Goal: Navigation & Orientation: Find specific page/section

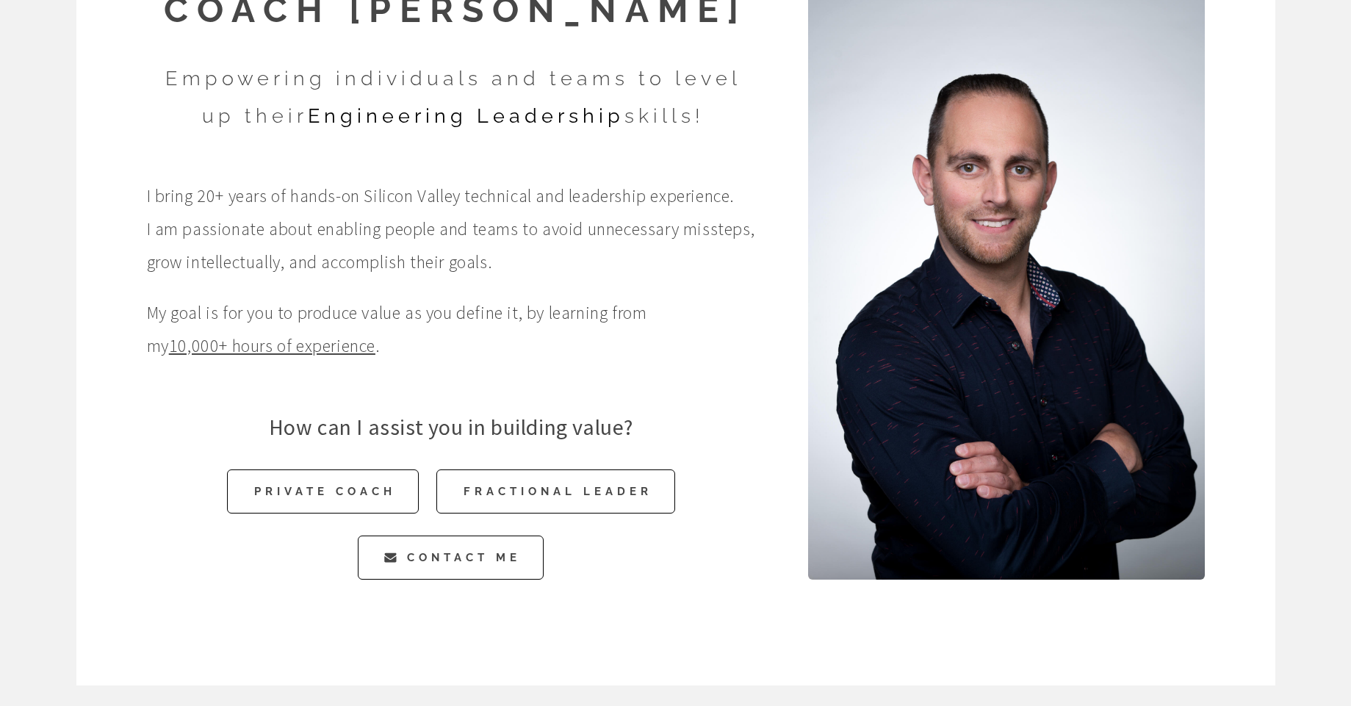
scroll to position [182, 0]
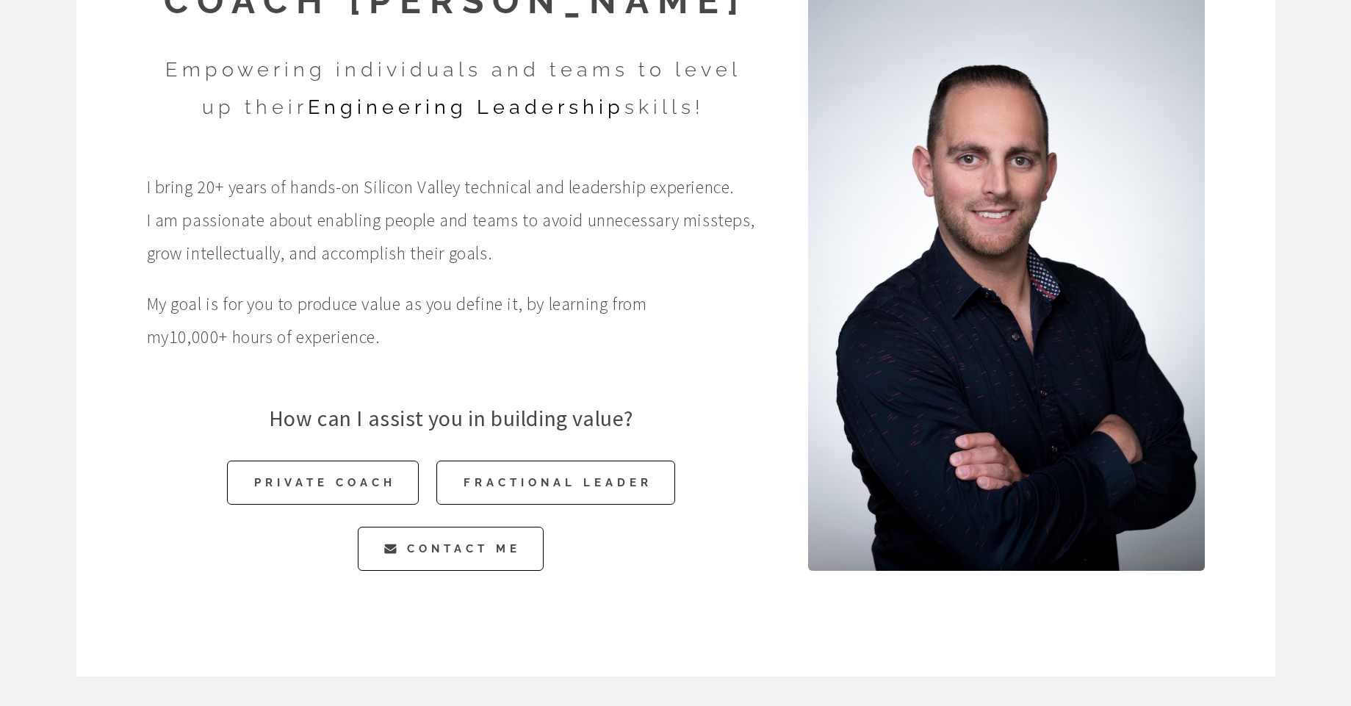
click at [320, 338] on link "10,000+ hours of experience" at bounding box center [272, 337] width 206 height 23
click at [479, 553] on span "Contact Me" at bounding box center [464, 549] width 114 height 44
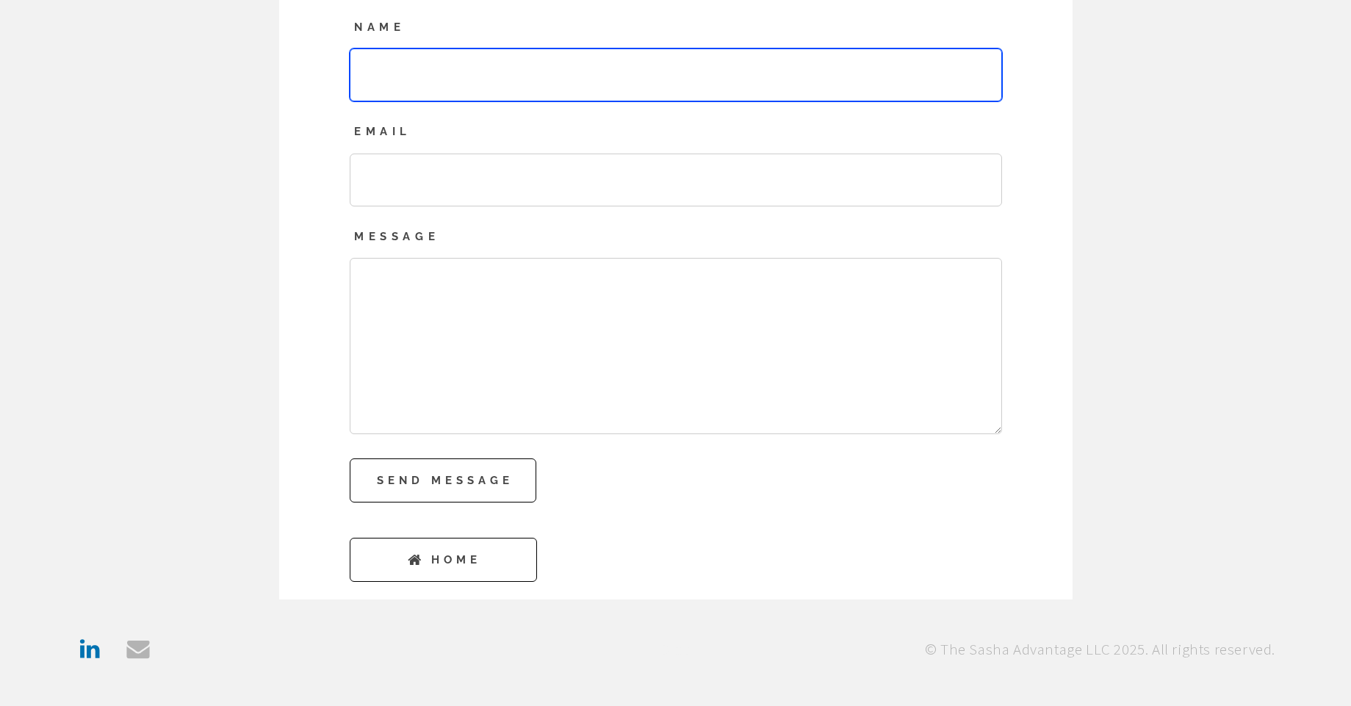
scroll to position [256, 0]
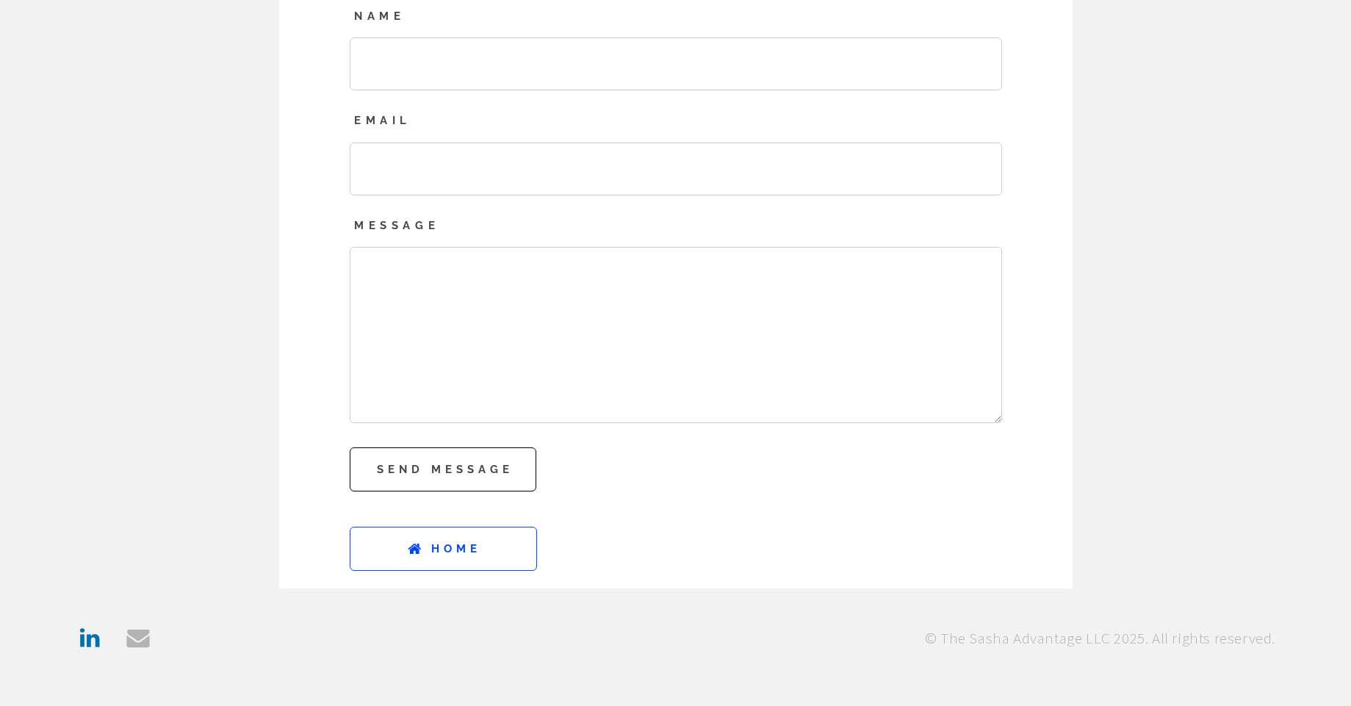
click at [441, 550] on span "Home" at bounding box center [456, 549] width 50 height 44
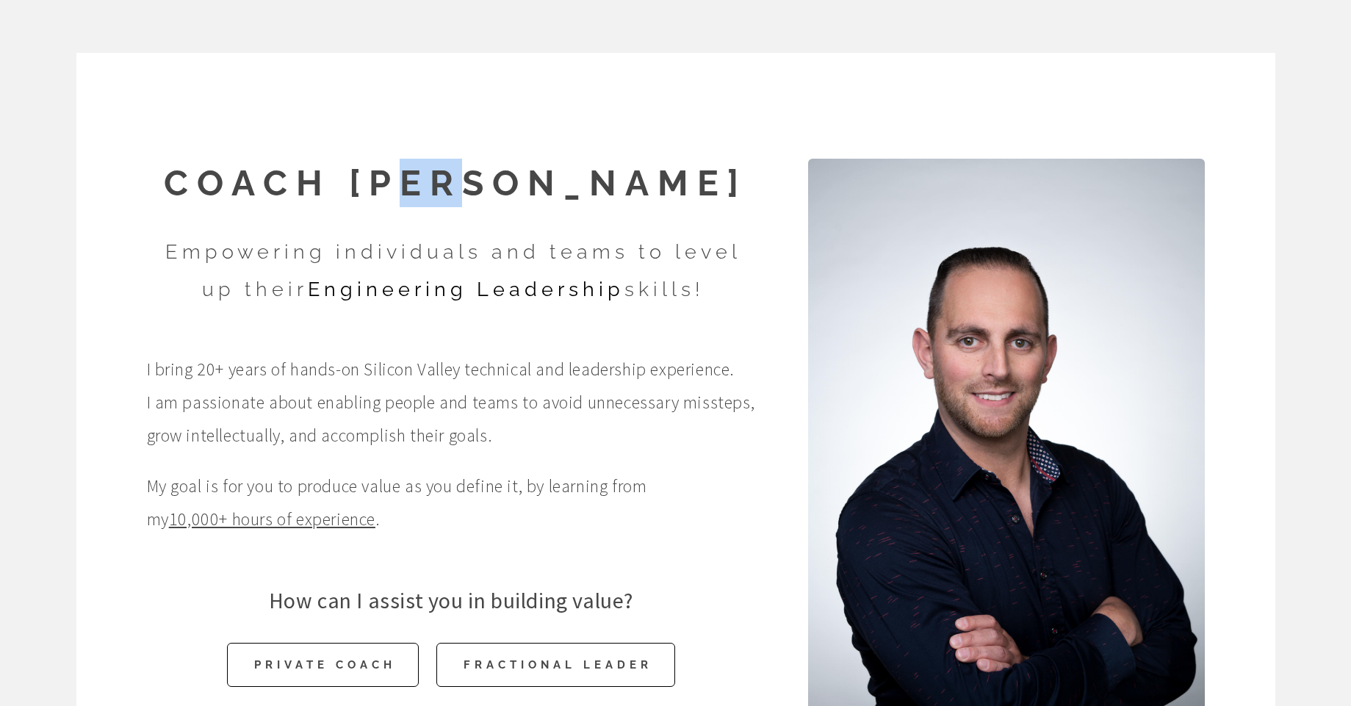
drag, startPoint x: 539, startPoint y: 206, endPoint x: 606, endPoint y: 196, distance: 68.4
click at [608, 202] on h1 "Coach [PERSON_NAME]" at bounding box center [455, 183] width 617 height 48
click at [612, 193] on h1 "Coach [PERSON_NAME]" at bounding box center [455, 183] width 617 height 48
drag, startPoint x: 436, startPoint y: 176, endPoint x: 471, endPoint y: 184, distance: 35.3
click at [465, 184] on h1 "Coach [PERSON_NAME]" at bounding box center [455, 183] width 617 height 48
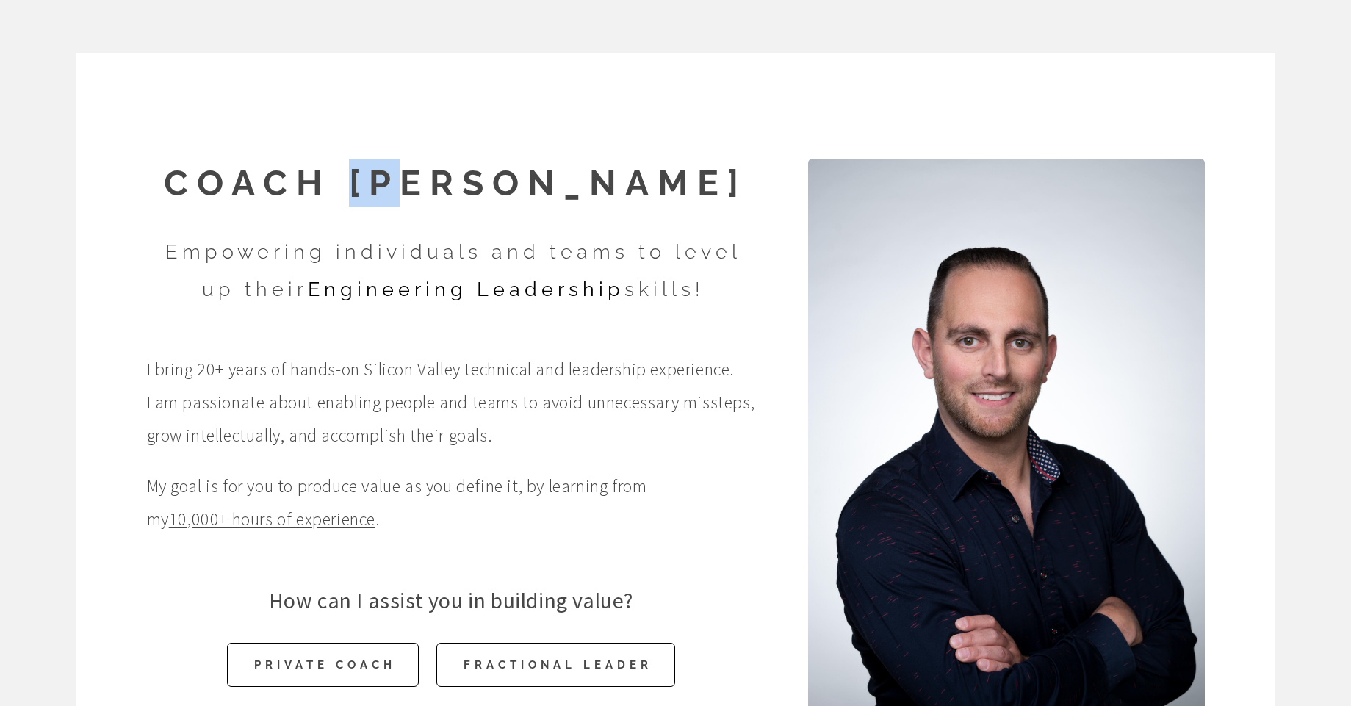
drag, startPoint x: 488, startPoint y: 184, endPoint x: 521, endPoint y: 184, distance: 33.1
click at [521, 184] on h1 "Coach [PERSON_NAME]" at bounding box center [455, 183] width 617 height 48
click at [741, 165] on h1 "Coach [PERSON_NAME]" at bounding box center [455, 183] width 617 height 48
